Goal: Find specific page/section: Find specific page/section

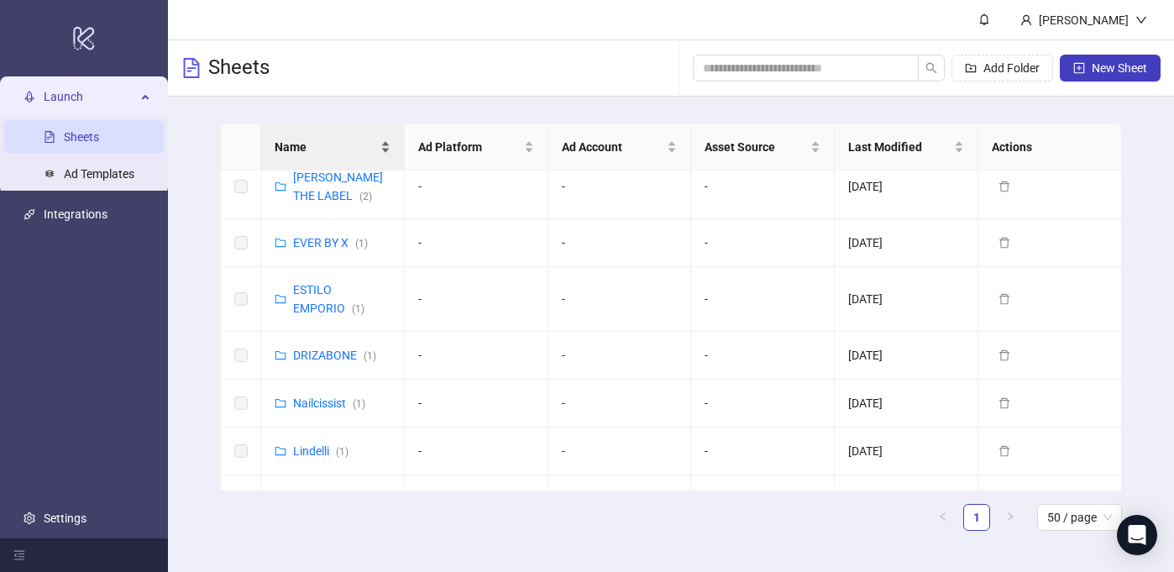
click at [349, 140] on span "Name" at bounding box center [326, 147] width 102 height 18
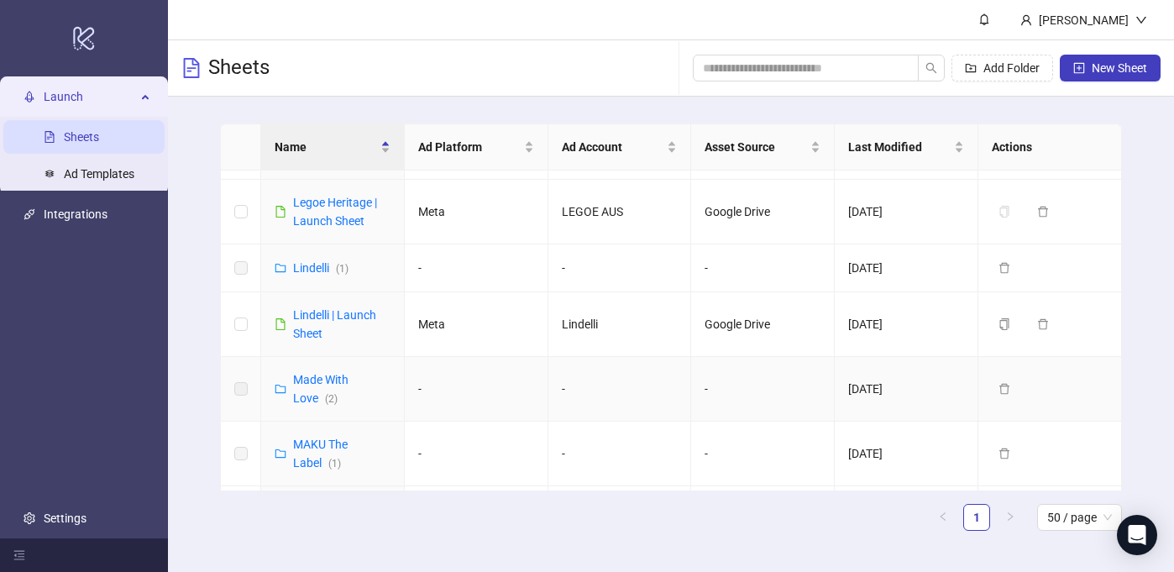
scroll to position [1148, 0]
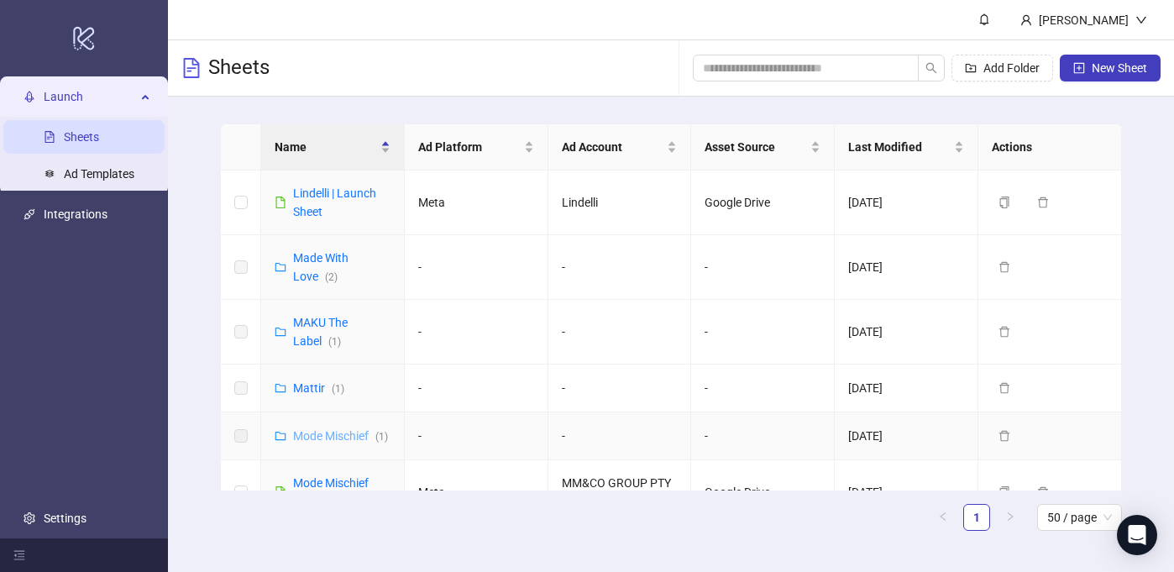
click at [322, 429] on link "Mode Mischief ( 1 )" at bounding box center [340, 435] width 95 height 13
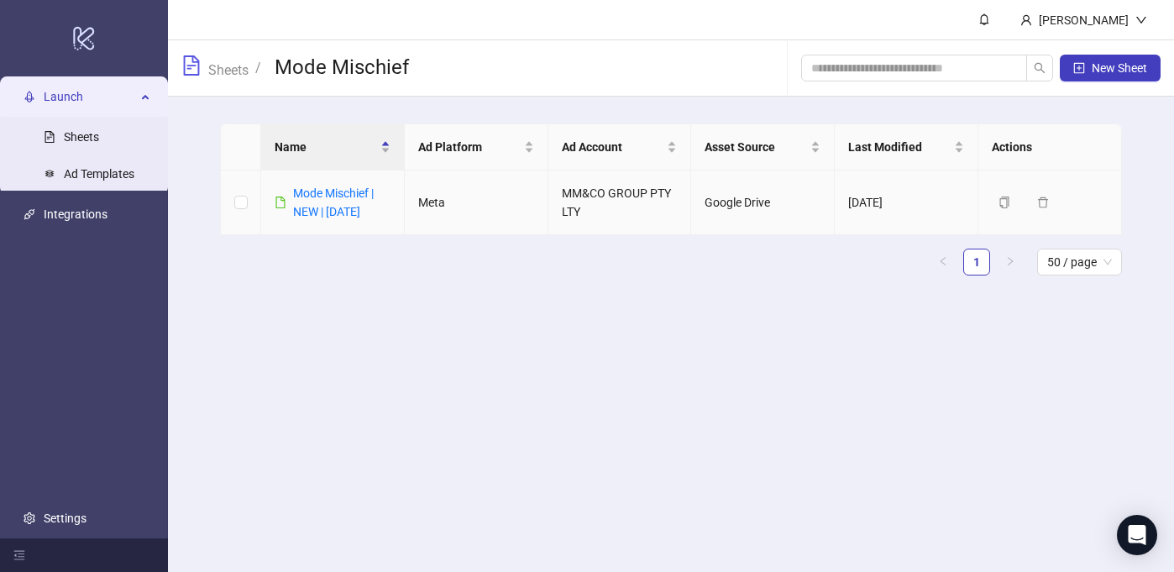
click at [321, 200] on div "Mode Mischief | NEW | [DATE]" at bounding box center [341, 202] width 97 height 37
click at [338, 208] on link "Mode Mischief | NEW | [DATE]" at bounding box center [333, 202] width 81 height 32
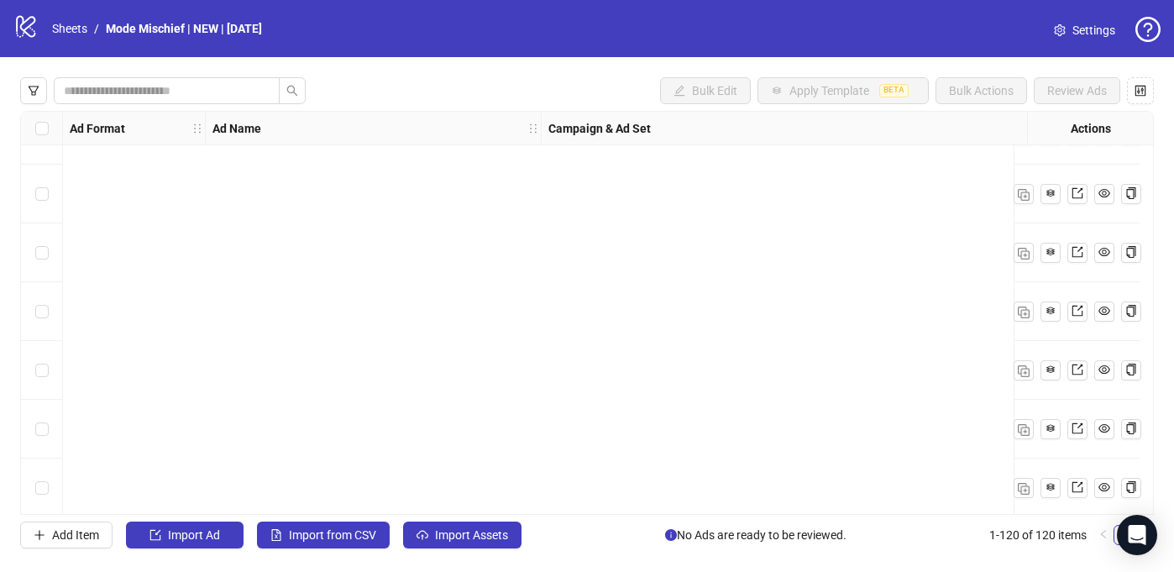
scroll to position [6692, 0]
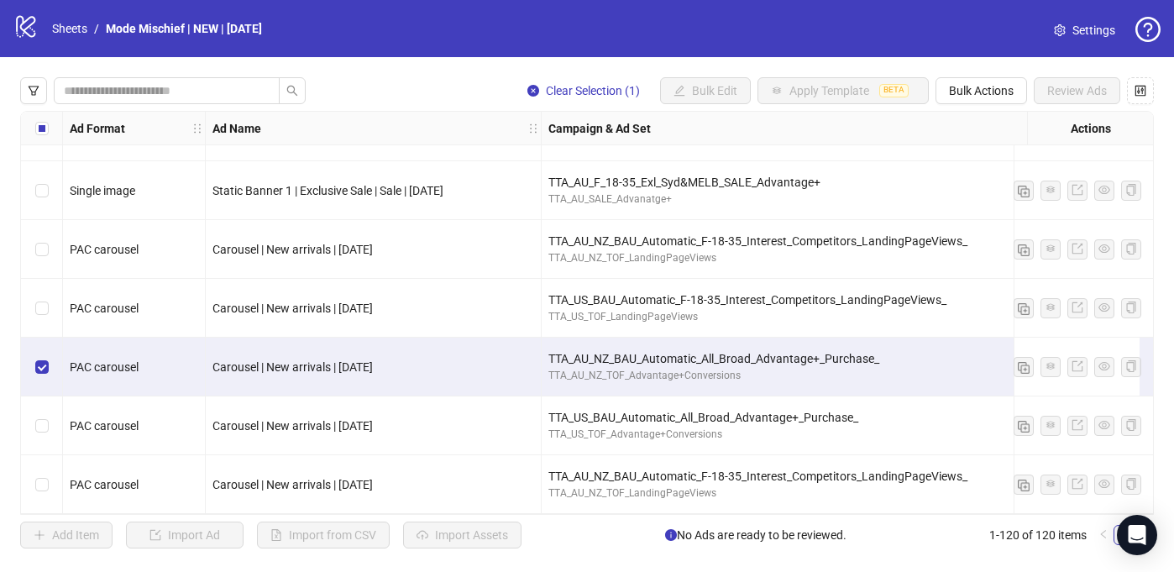
click at [276, 360] on span "Carousel | New arrivals | [DATE]" at bounding box center [292, 366] width 160 height 13
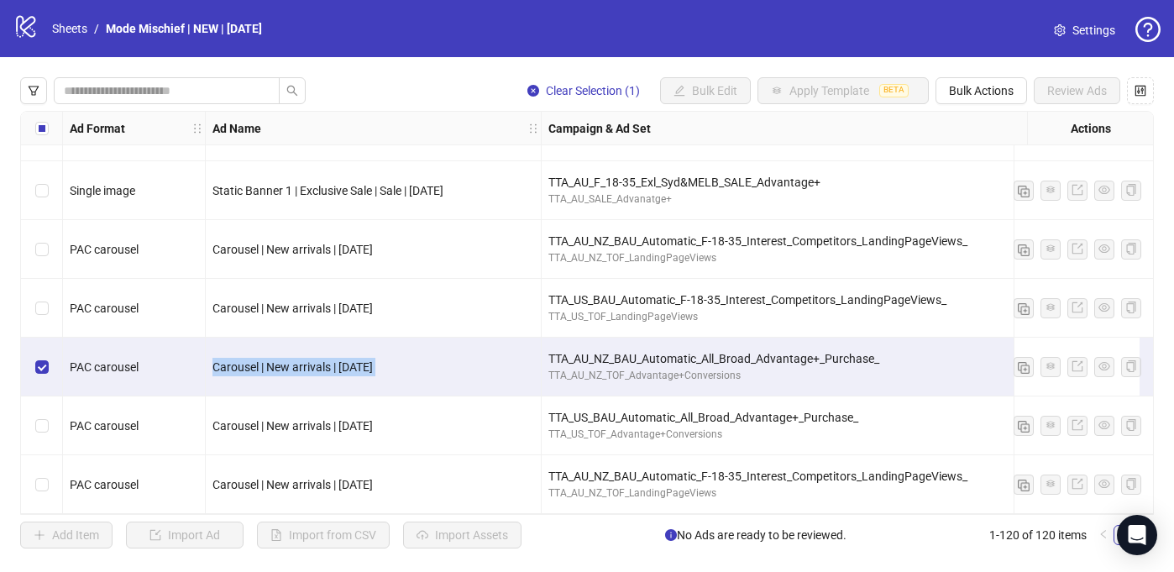
click at [276, 360] on span "Carousel | New arrivals | [DATE]" at bounding box center [292, 366] width 160 height 13
